Goal: Task Accomplishment & Management: Manage account settings

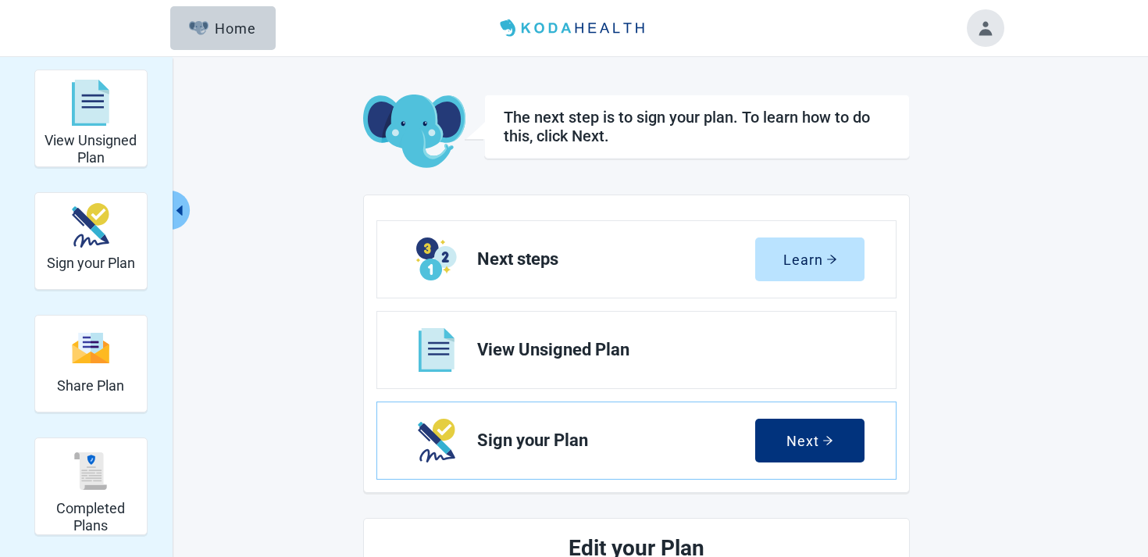
click at [971, 35] on button "Toggle account menu" at bounding box center [984, 27] width 37 height 37
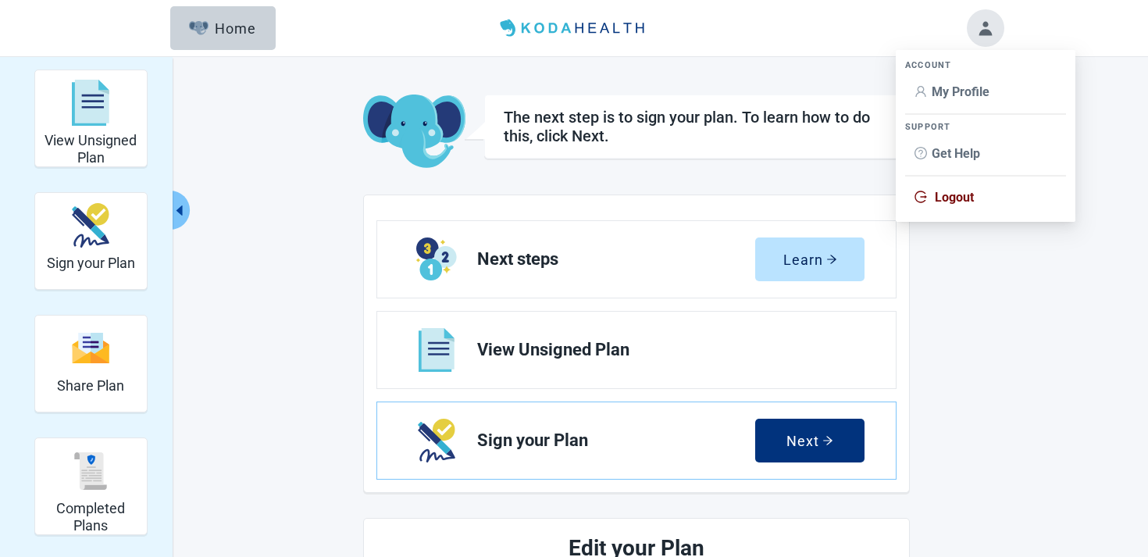
click at [924, 85] on icon "user" at bounding box center [920, 91] width 12 height 12
